Goal: Transaction & Acquisition: Purchase product/service

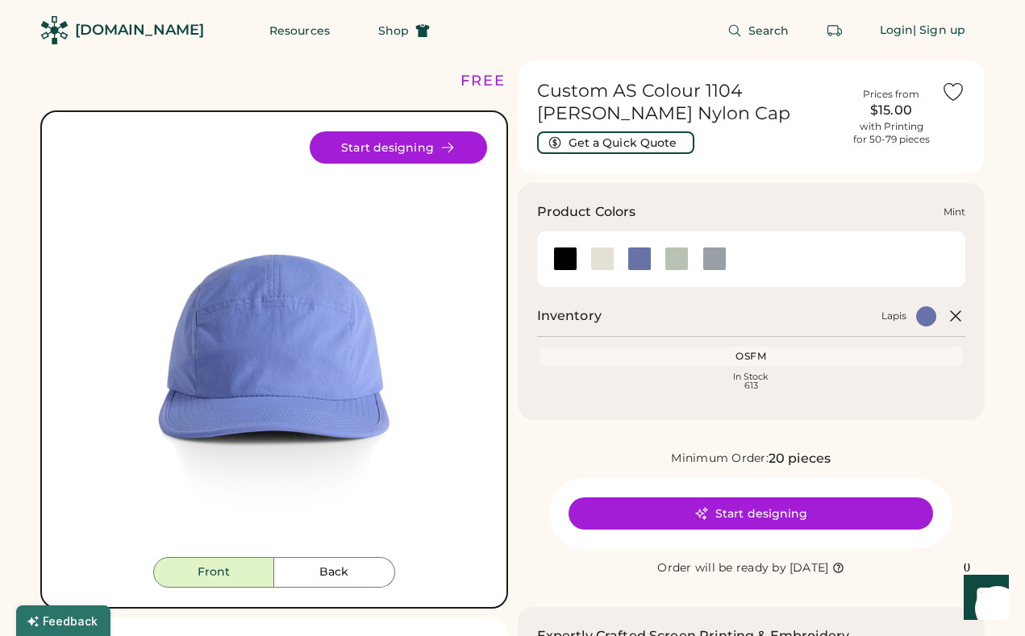
click at [672, 261] on div at bounding box center [677, 259] width 24 height 24
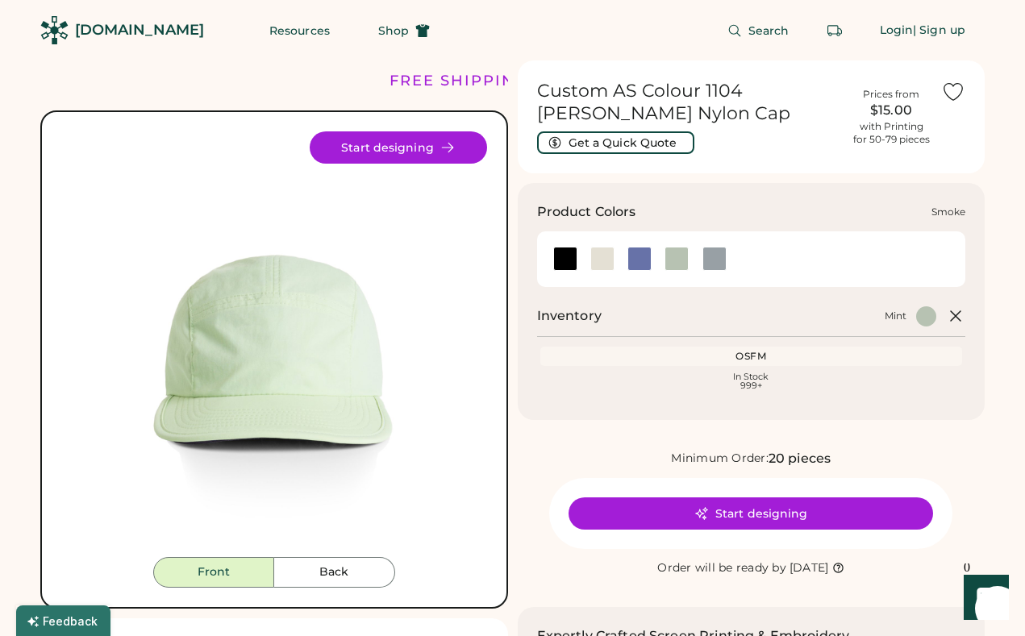
click at [711, 256] on div at bounding box center [715, 259] width 24 height 24
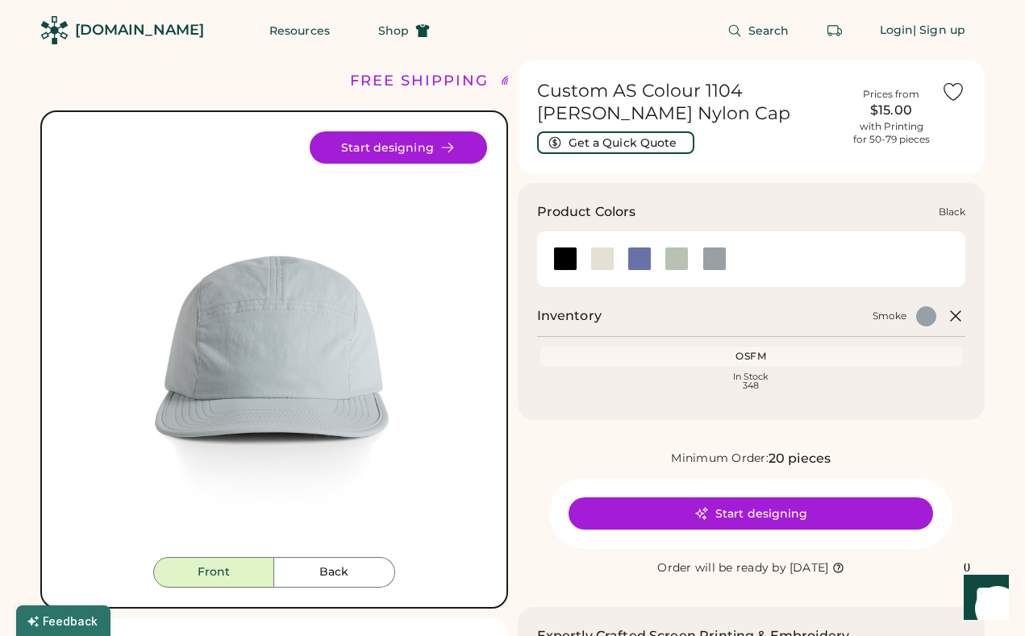
click at [563, 261] on div at bounding box center [565, 259] width 24 height 24
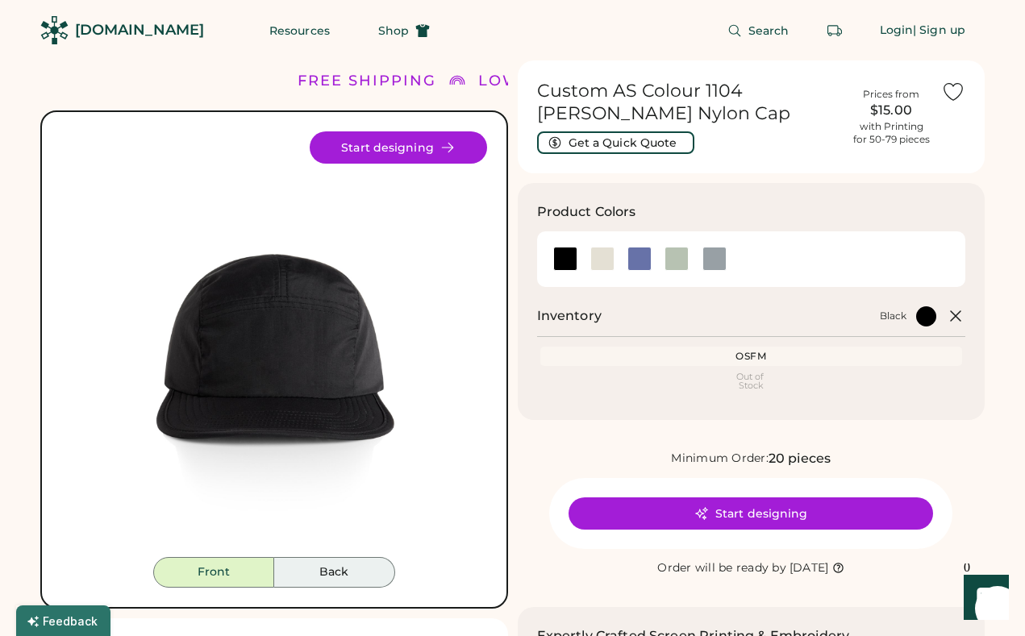
click at [352, 565] on button "Back" at bounding box center [334, 572] width 121 height 31
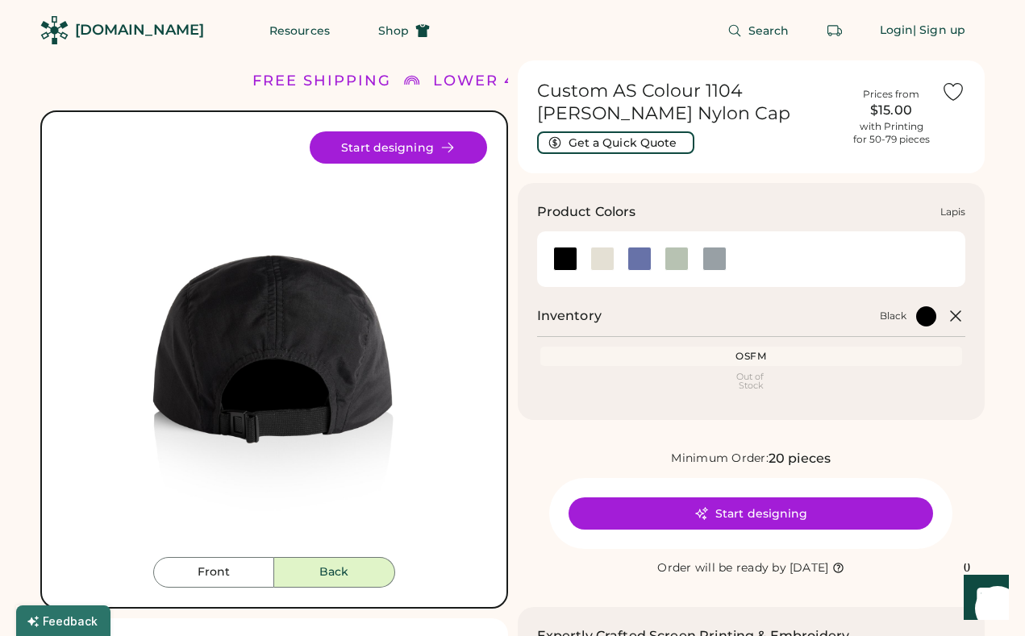
click at [640, 258] on div at bounding box center [640, 259] width 24 height 24
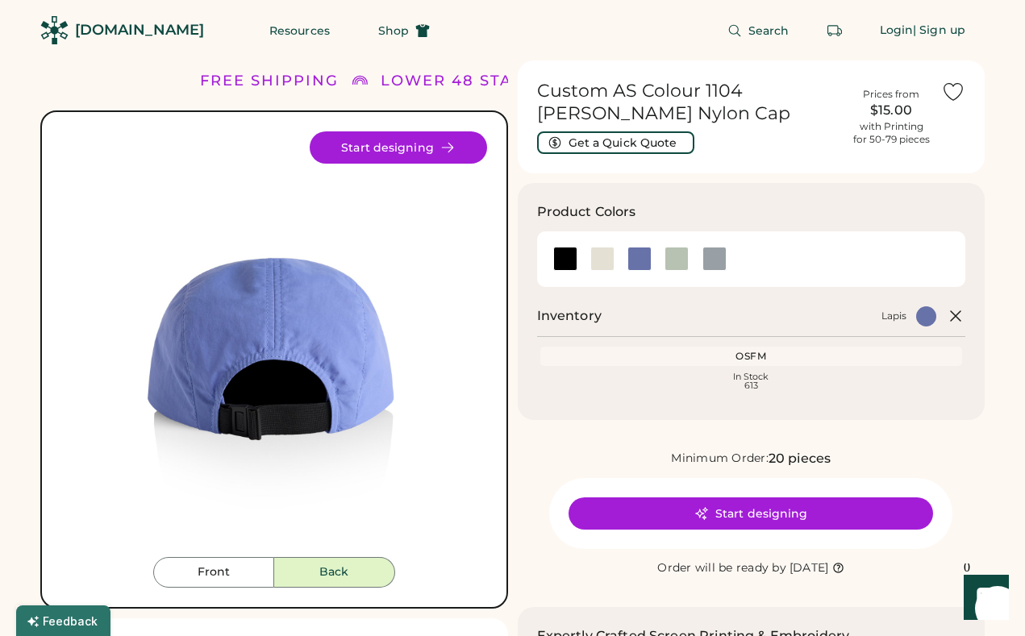
click at [222, 591] on div "Front Back Start designing" at bounding box center [274, 359] width 468 height 498
click at [229, 573] on button "Front" at bounding box center [213, 572] width 121 height 31
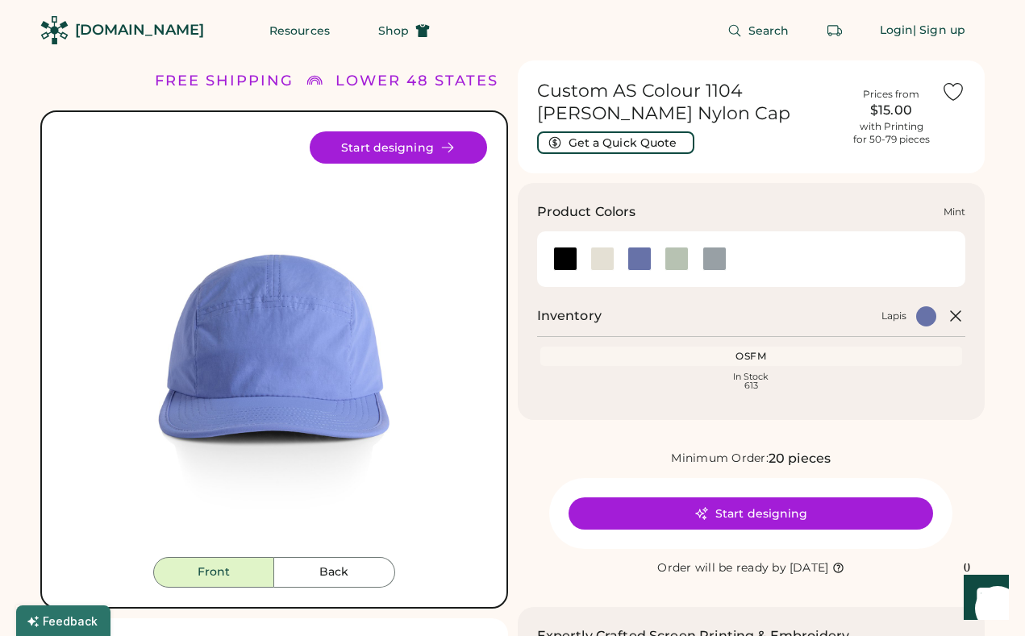
click at [674, 258] on div at bounding box center [677, 259] width 24 height 24
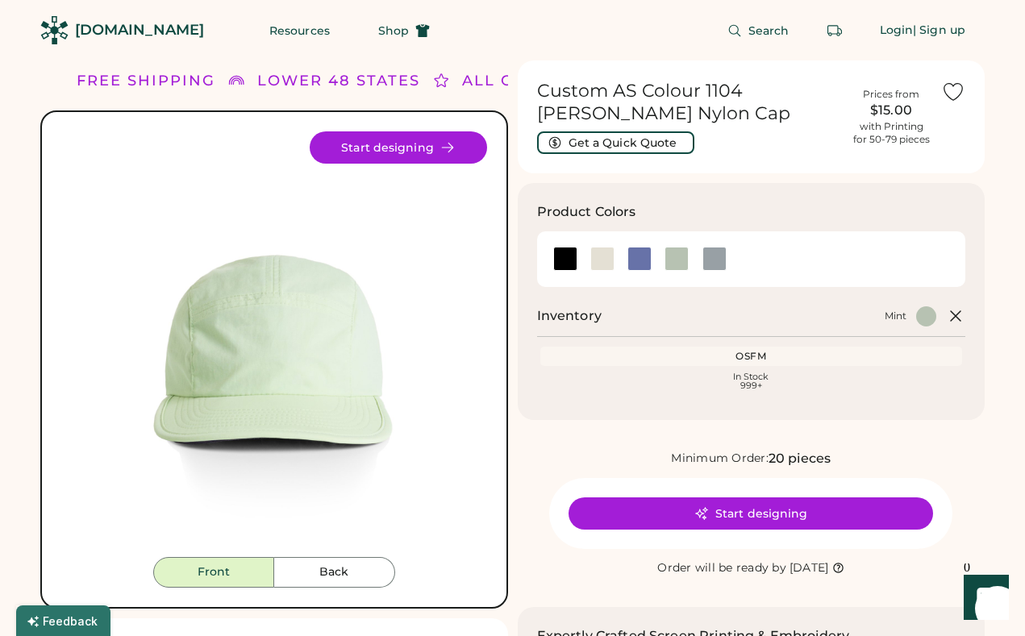
click at [698, 519] on icon at bounding box center [701, 514] width 15 height 15
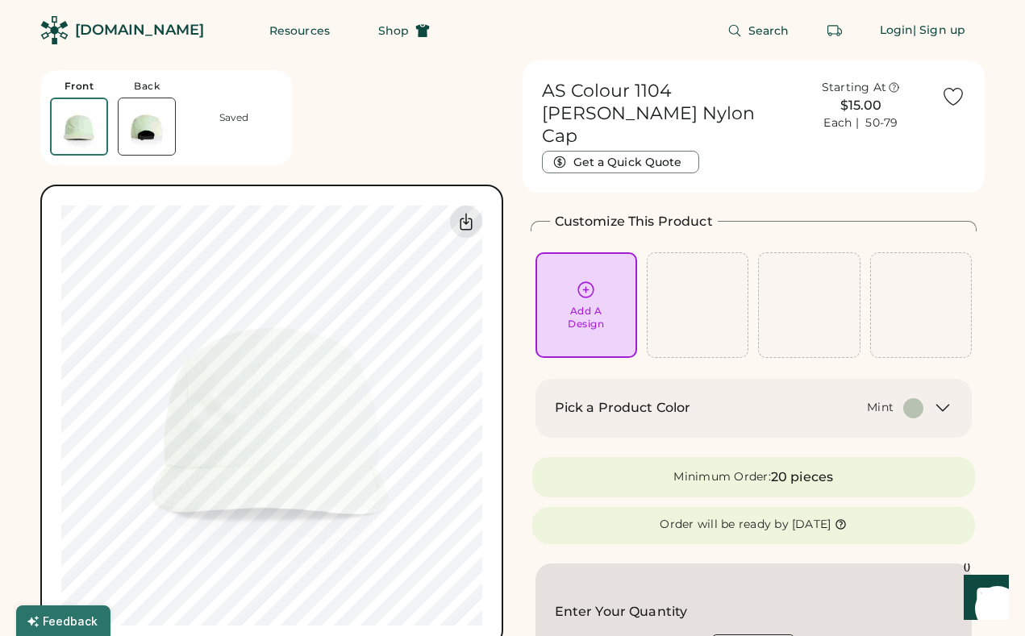
click at [622, 379] on div "Pick a Product Color Mint" at bounding box center [754, 408] width 437 height 59
click at [615, 280] on div "Add A Design" at bounding box center [586, 305] width 79 height 51
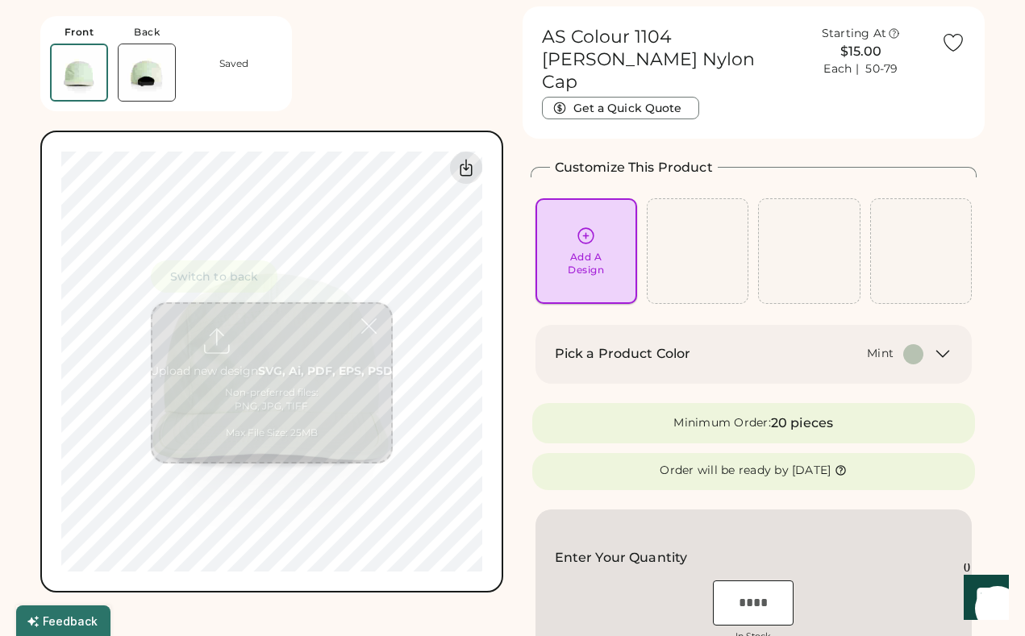
scroll to position [60, 0]
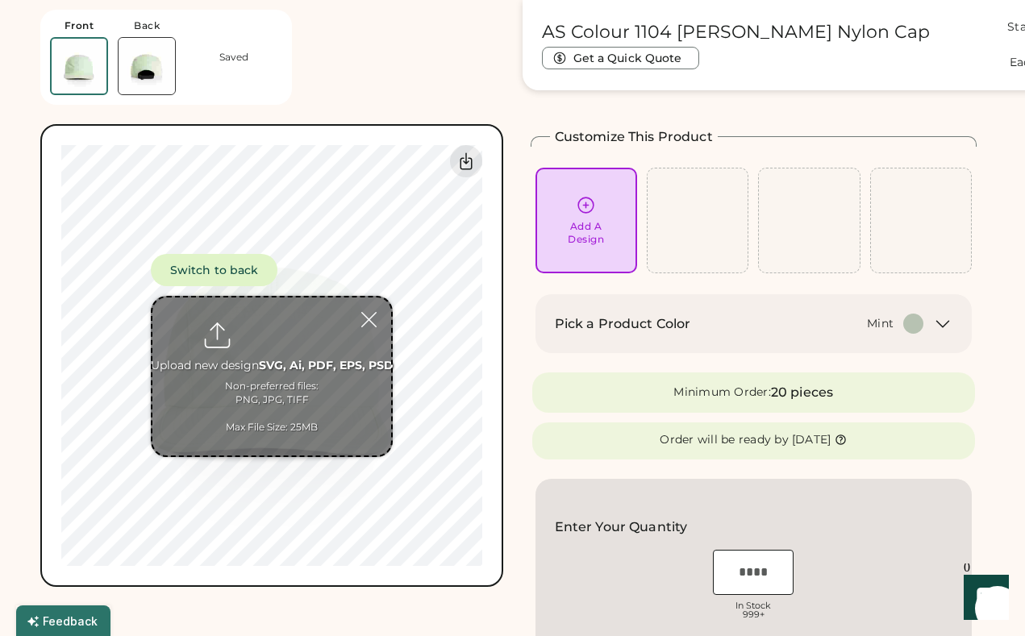
type input "**********"
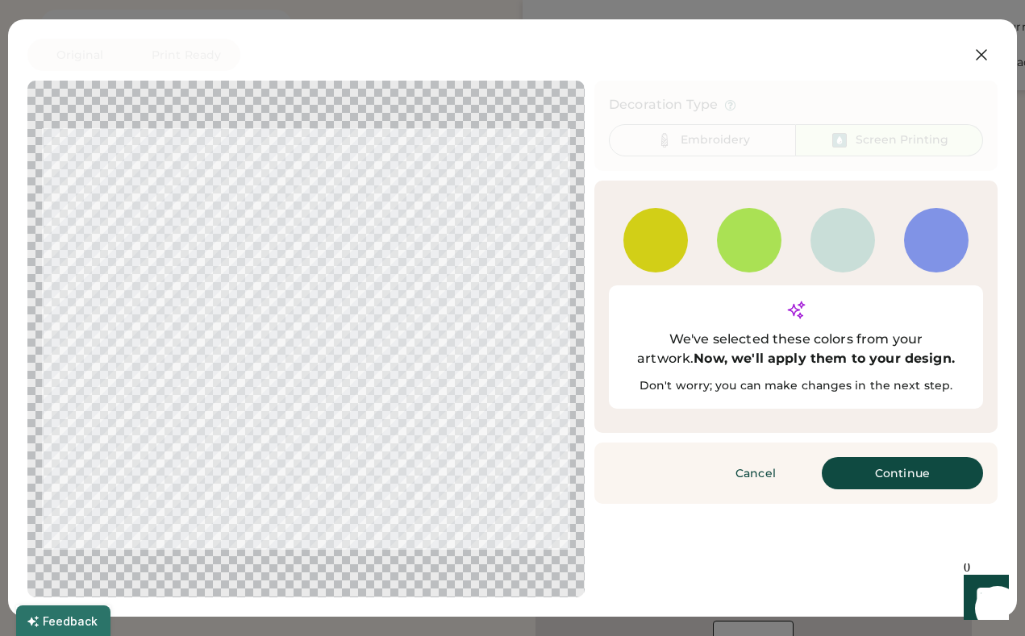
click at [936, 457] on button "Continue" at bounding box center [902, 473] width 161 height 32
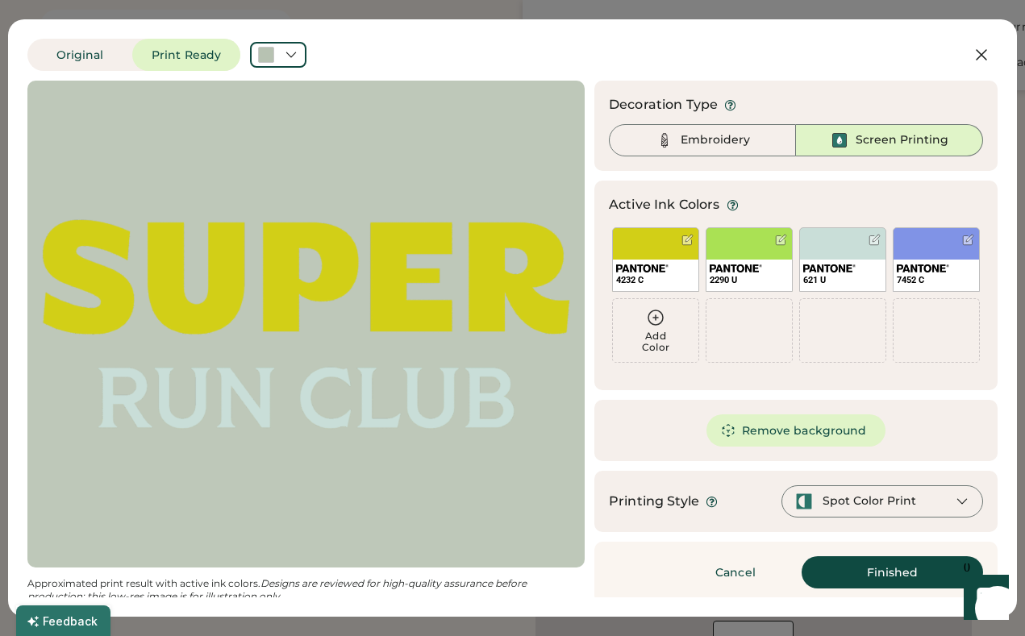
click at [326, 344] on div at bounding box center [306, 324] width 528 height 458
click at [875, 574] on button "Finished" at bounding box center [892, 573] width 181 height 32
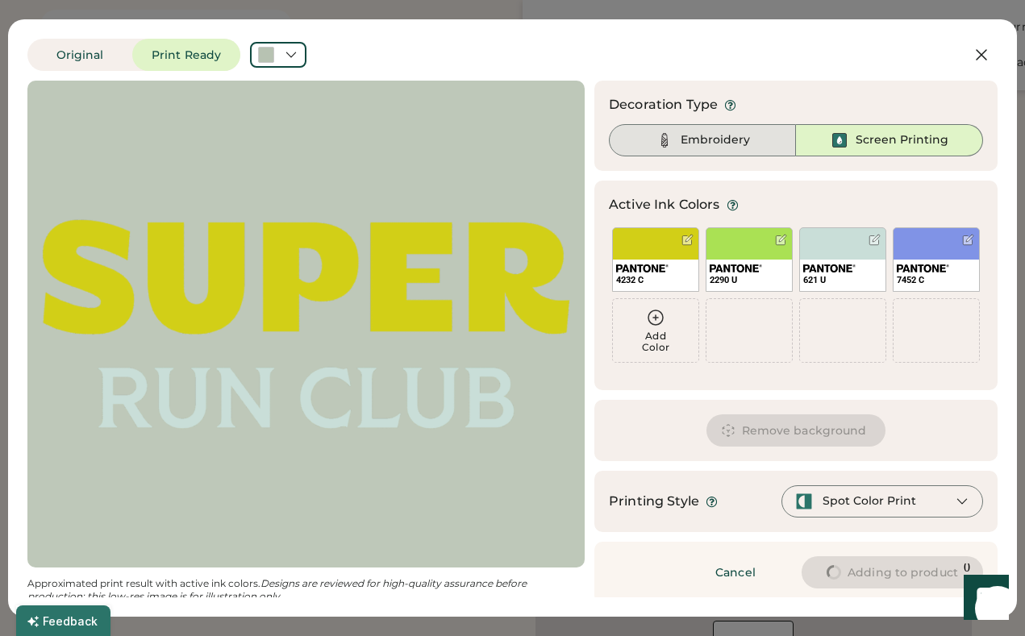
click at [745, 148] on div "Embroidery" at bounding box center [702, 140] width 187 height 32
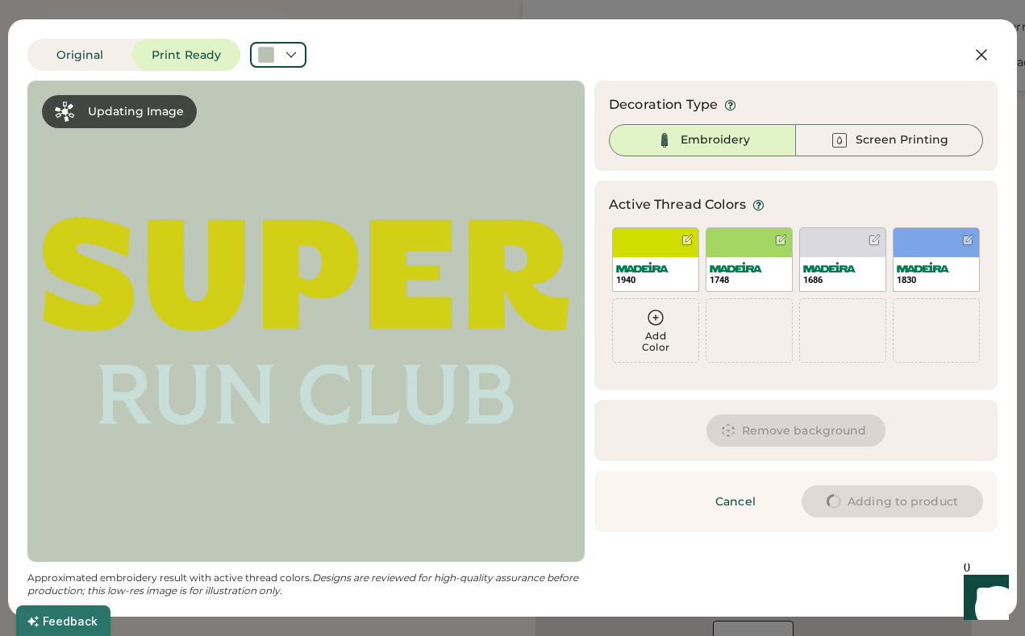
click at [740, 140] on div "Embroidery" at bounding box center [715, 140] width 69 height 16
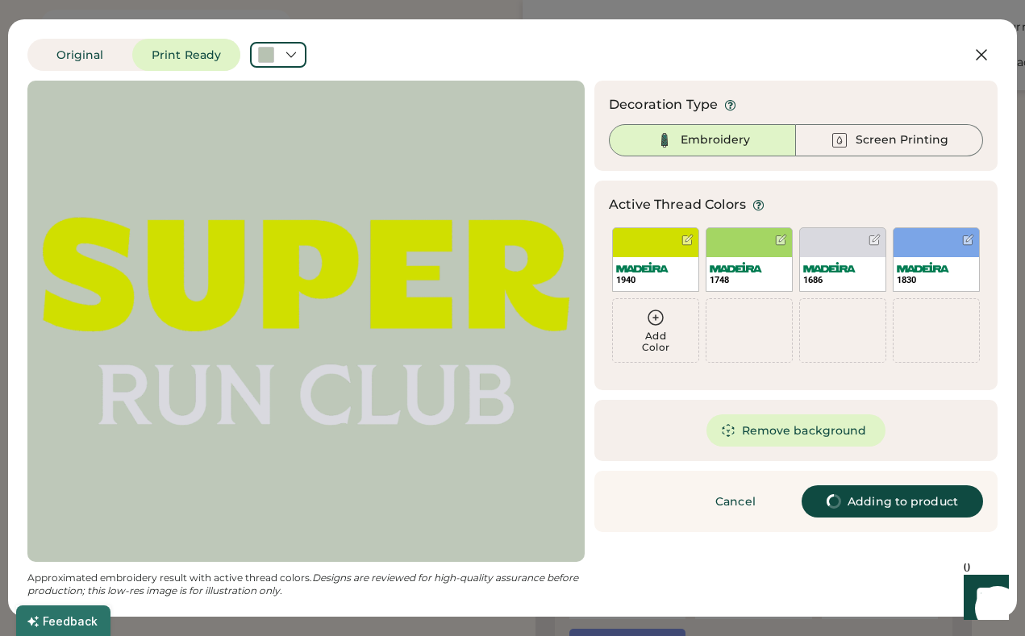
type input "****"
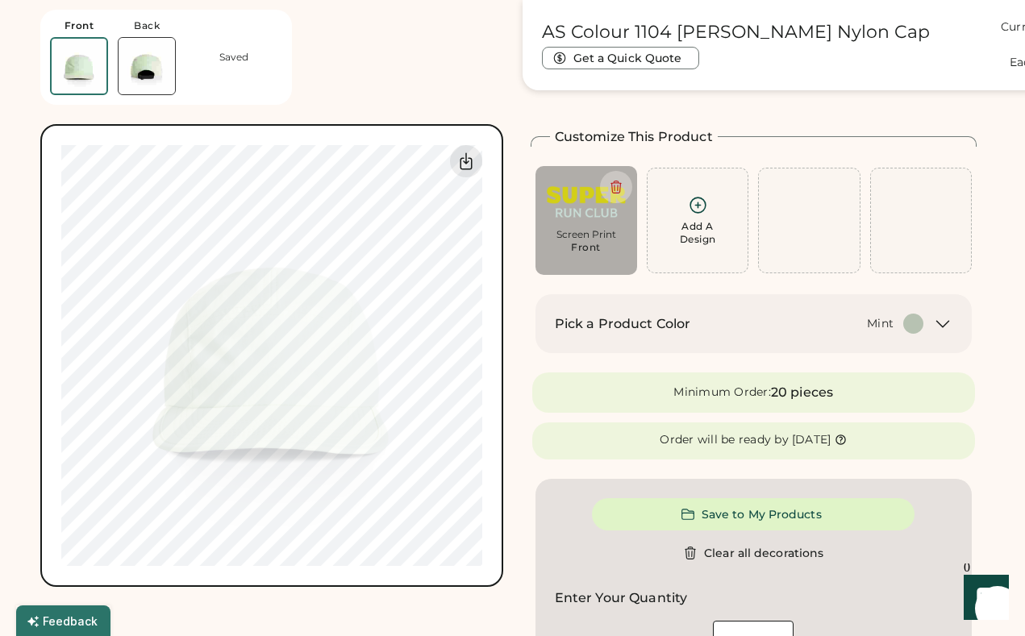
type input "****"
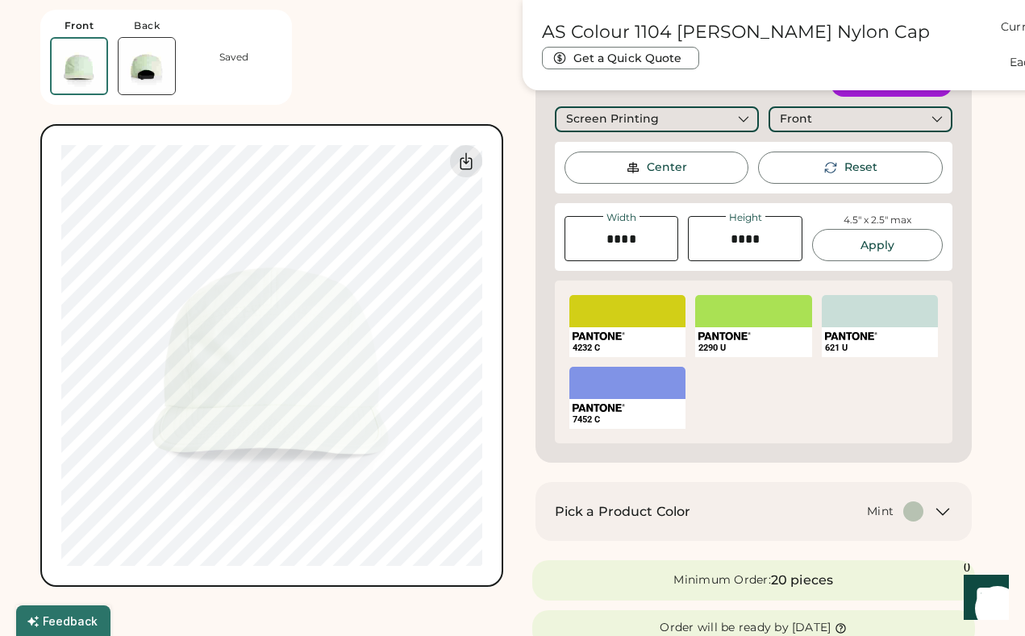
scroll to position [456, 0]
